Goal: Task Accomplishment & Management: Manage account settings

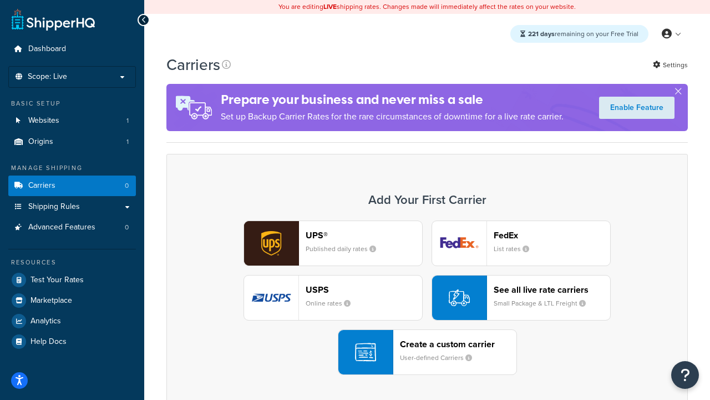
click at [427, 298] on div "UPS® Published daily rates FedEx List rates USPS Online rates See all live rate…" at bounding box center [427, 297] width 498 height 154
click at [552, 235] on header "FedEx" at bounding box center [552, 235] width 117 height 11
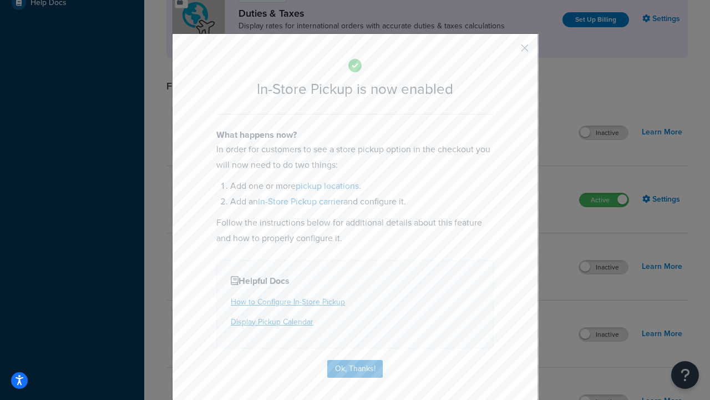
click at [508, 52] on button "button" at bounding box center [508, 52] width 3 height 3
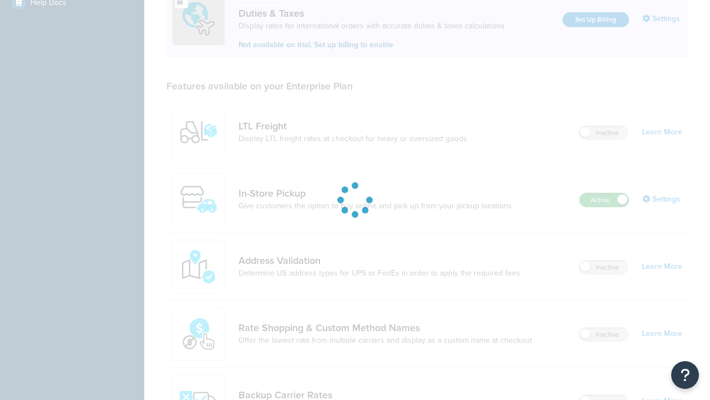
click at [604, 193] on label "Active" at bounding box center [604, 199] width 49 height 13
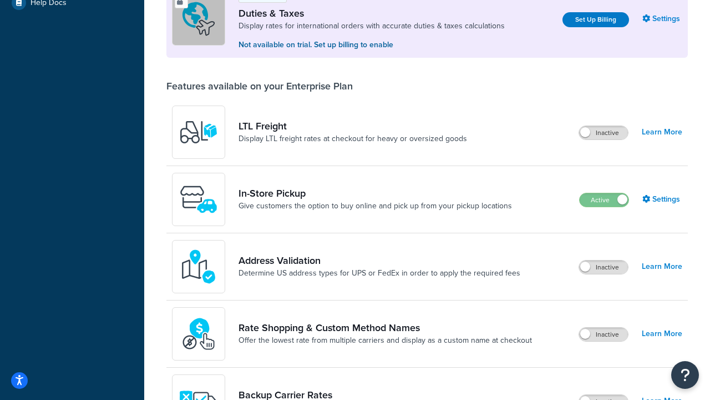
scroll to position [553, 0]
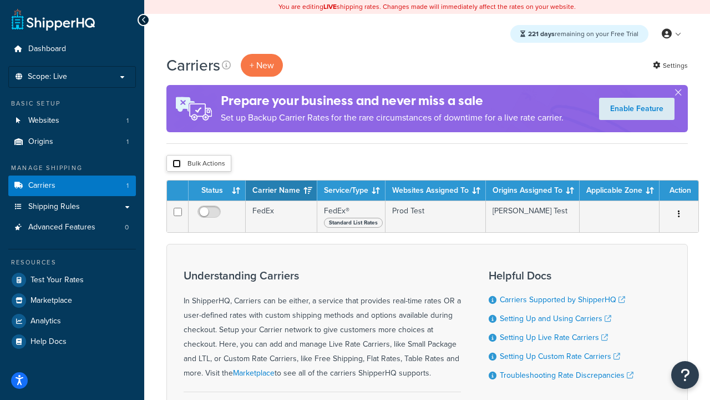
click at [177, 164] on input "checkbox" at bounding box center [177, 163] width 8 height 8
checkbox input "true"
click at [0, 0] on button "Delete" at bounding box center [0, 0] width 0 height 0
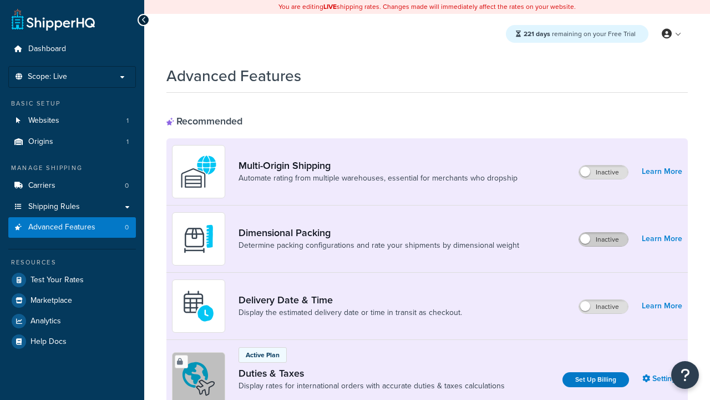
click at [604, 239] on label "Inactive" at bounding box center [603, 239] width 49 height 13
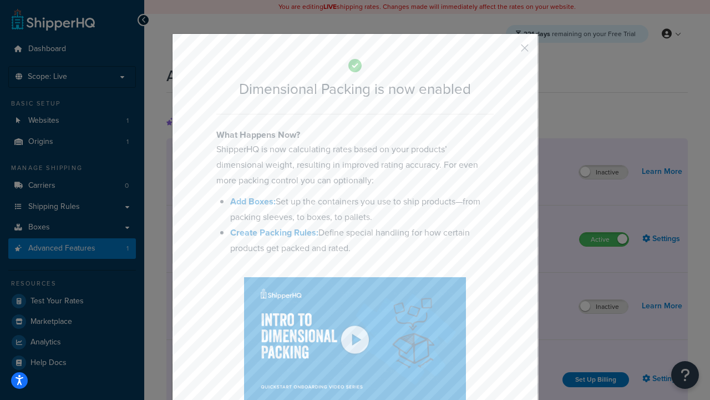
click at [508, 52] on button "button" at bounding box center [508, 52] width 3 height 3
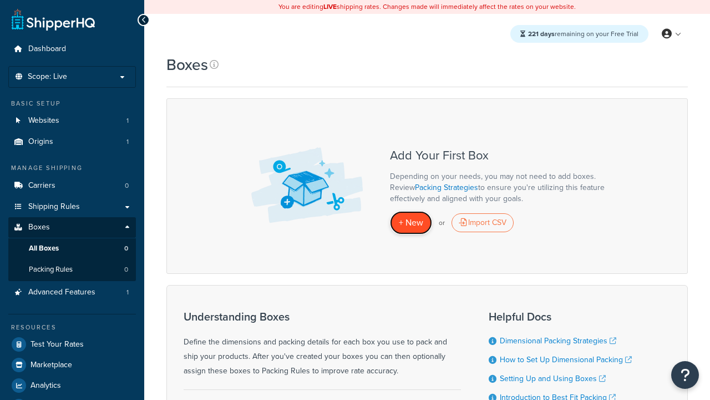
click at [411, 222] on span "+ New" at bounding box center [411, 222] width 24 height 13
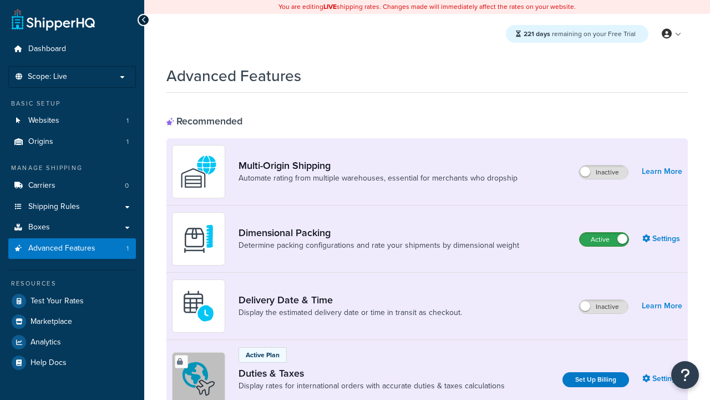
click at [604, 239] on label "Active" at bounding box center [604, 239] width 49 height 13
